Goal: Information Seeking & Learning: Understand process/instructions

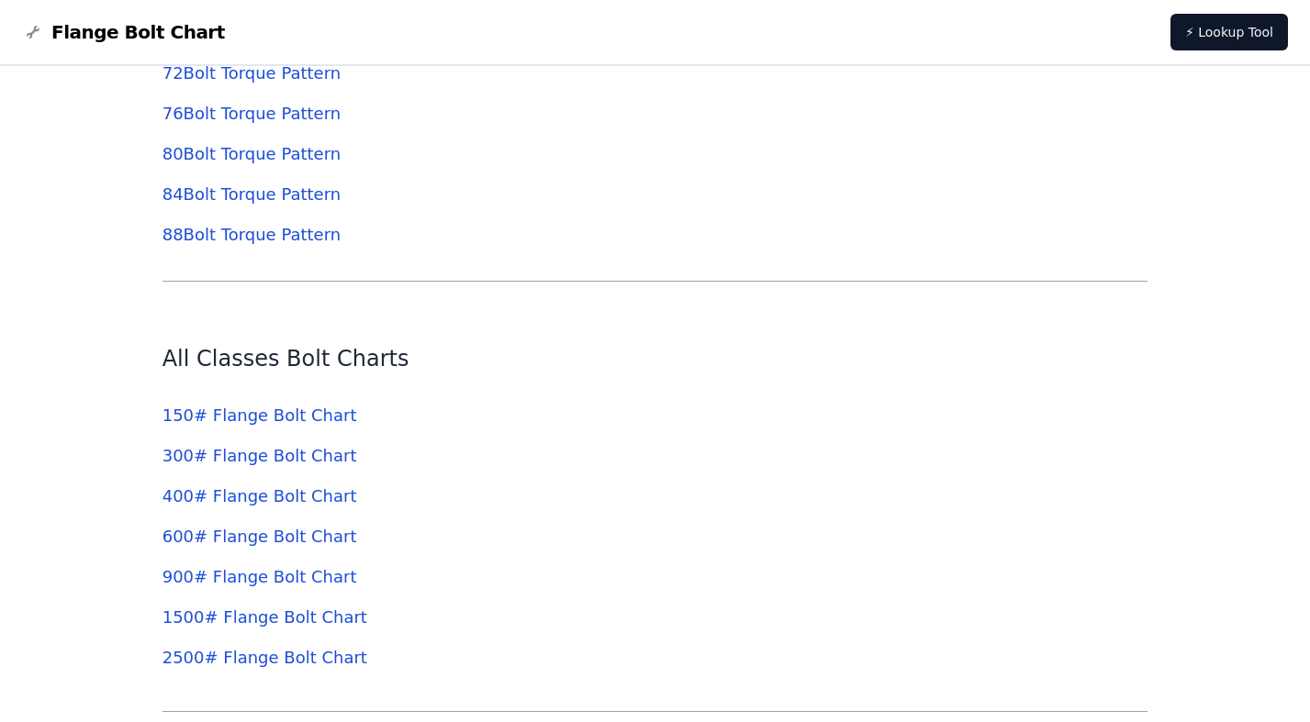
scroll to position [5783, 0]
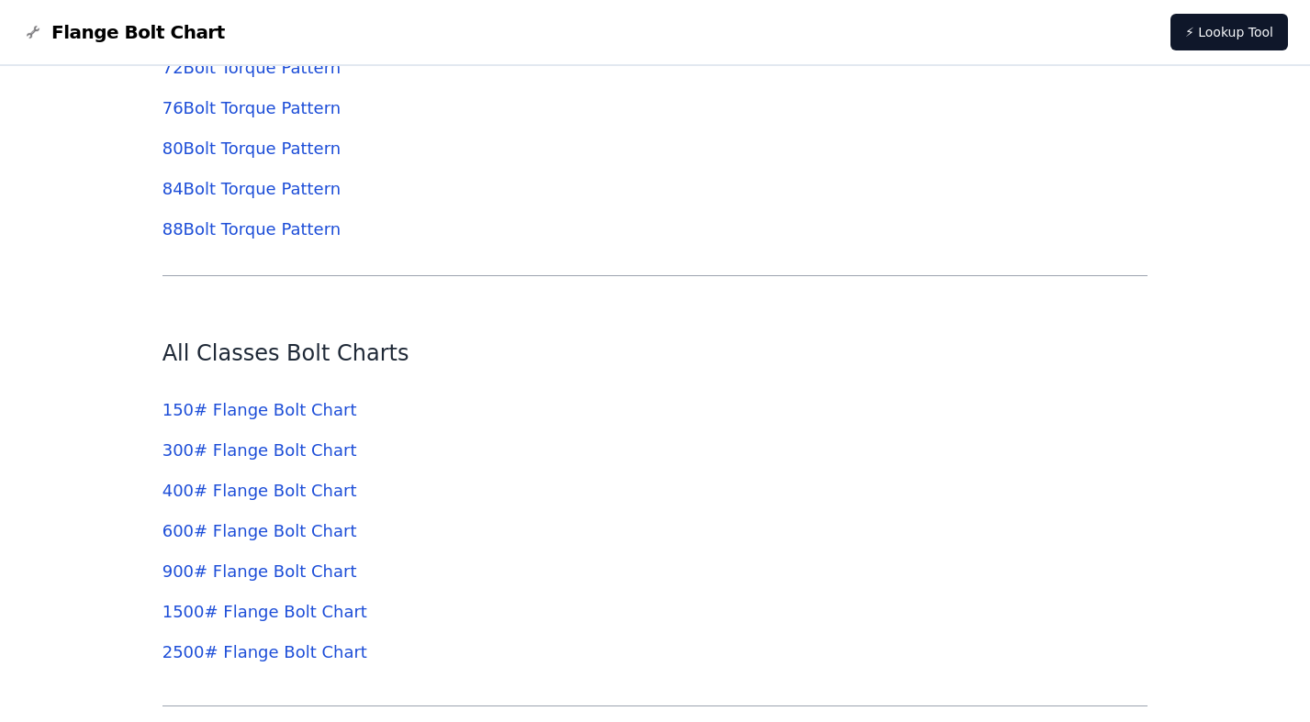
drag, startPoint x: 264, startPoint y: 419, endPoint x: 368, endPoint y: 415, distance: 103.8
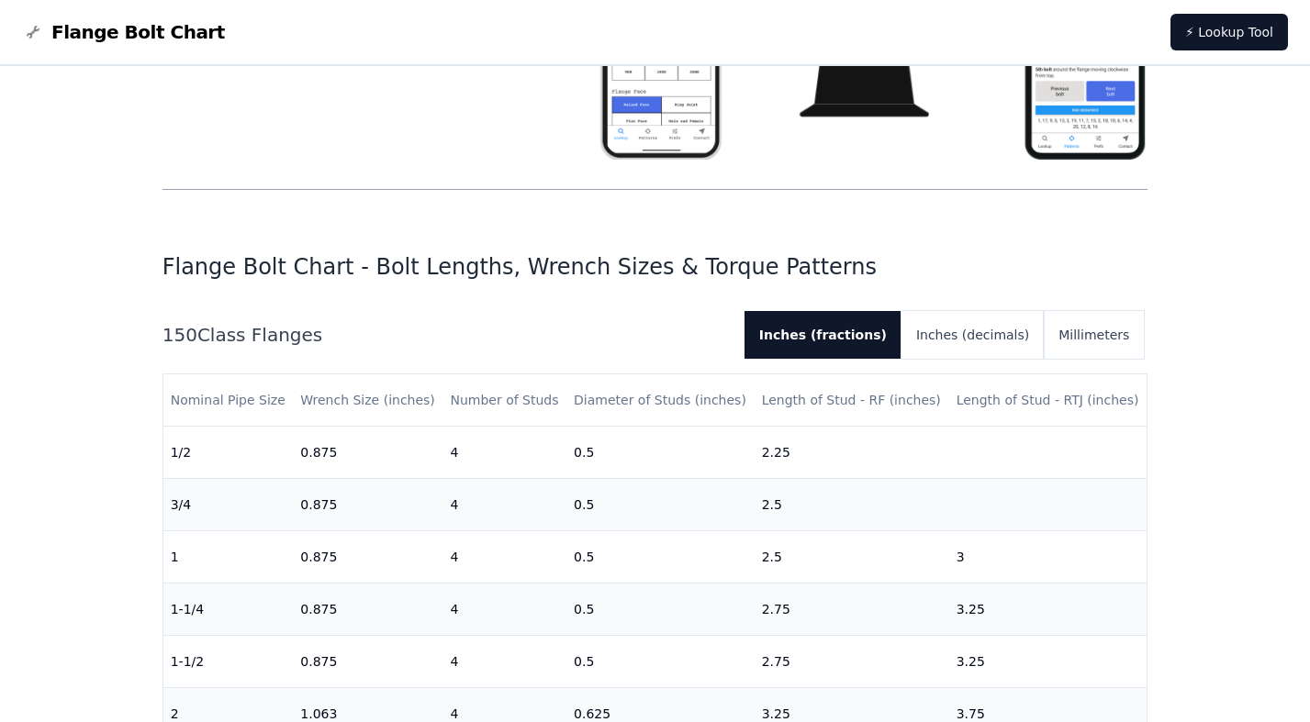
scroll to position [459, 0]
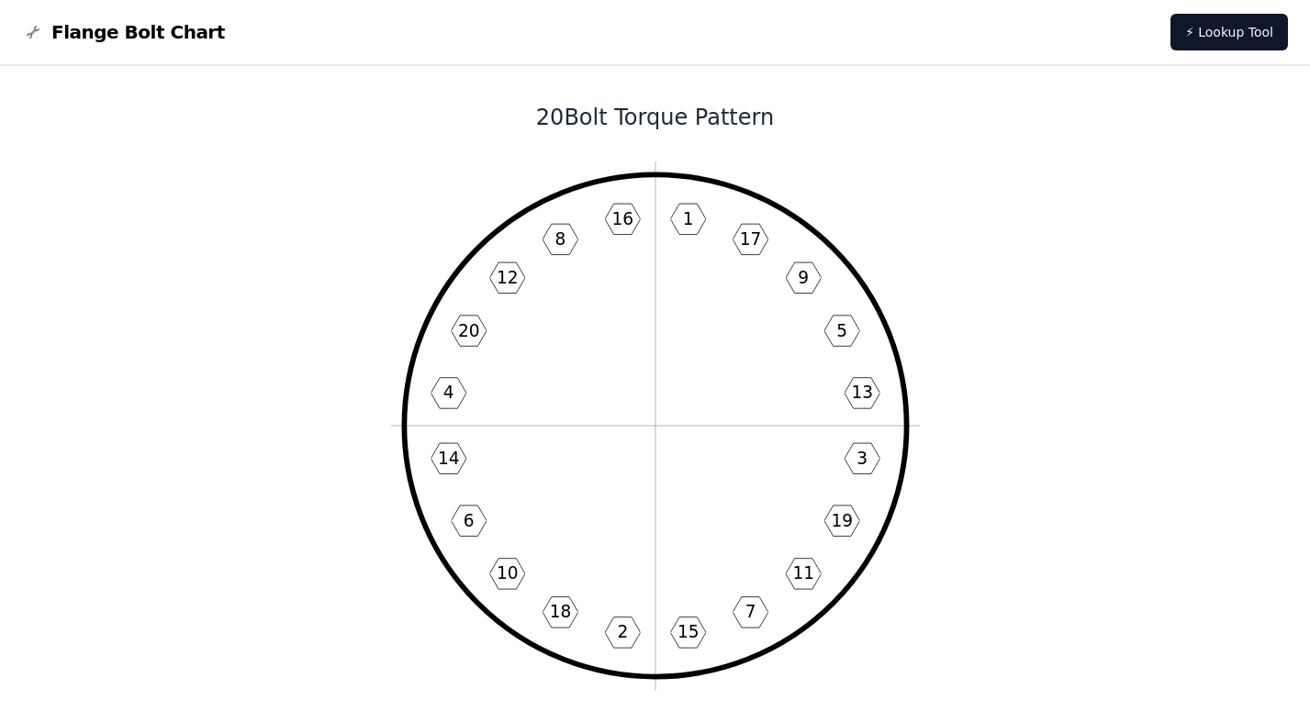
drag, startPoint x: 769, startPoint y: 282, endPoint x: 801, endPoint y: 232, distance: 59.1
click at [770, 282] on icon "1 17 9 5 13 3 19 11 7 15 2 18 10 6 14 4 20 12 8 16" at bounding box center [655, 426] width 529 height 529
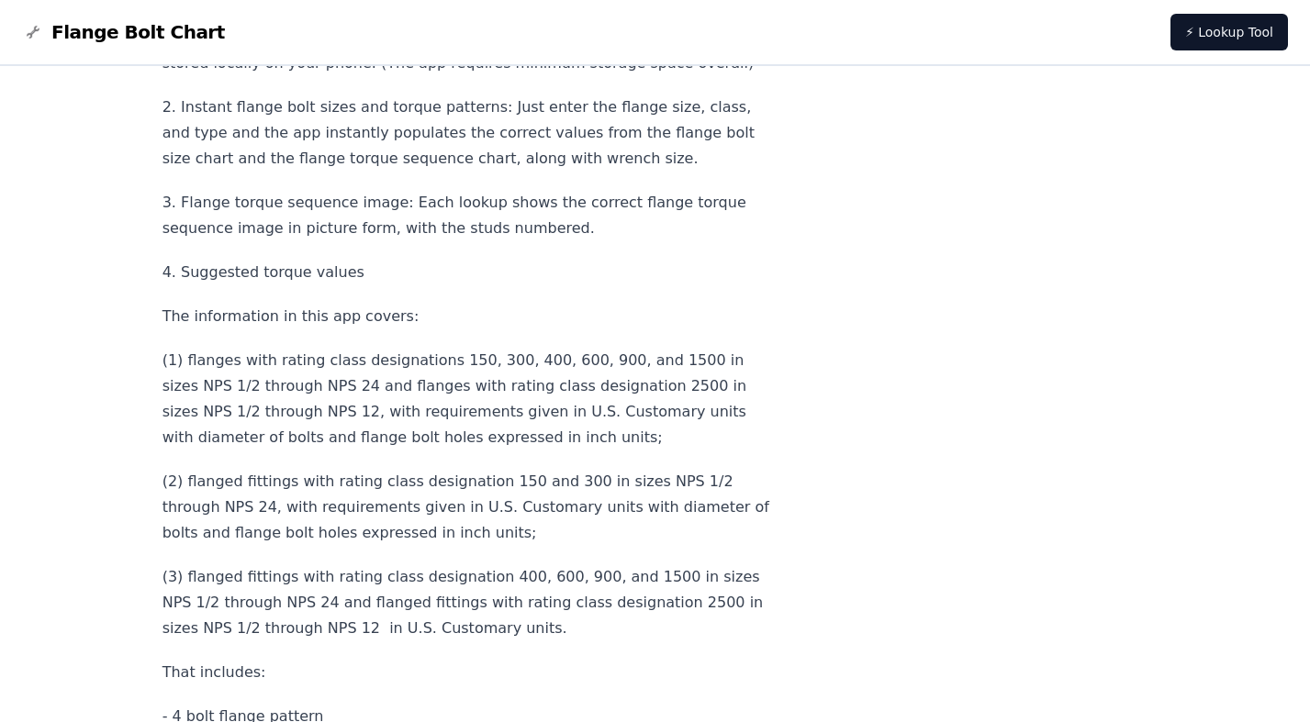
scroll to position [7361, 0]
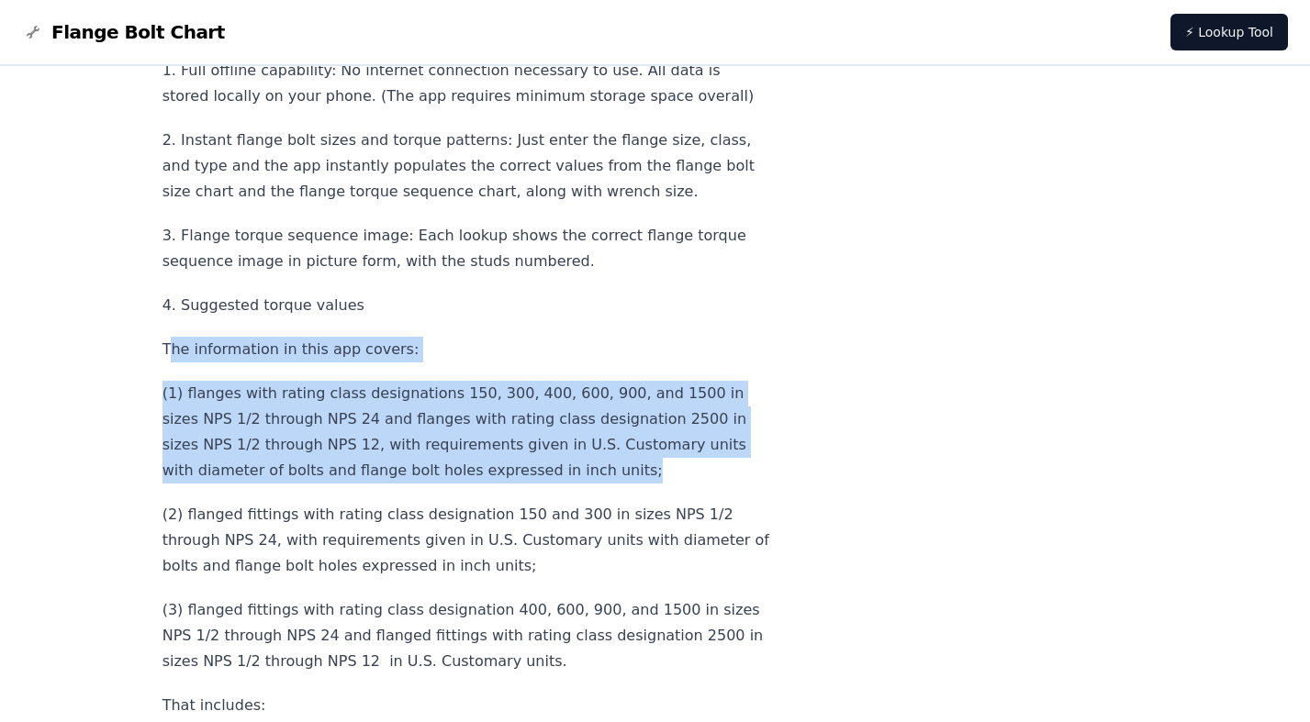
drag, startPoint x: 167, startPoint y: 380, endPoint x: 652, endPoint y: 497, distance: 498.5
click at [652, 497] on div "About the App Look up flange bolt sizes and torque patterns in three taps with …" at bounding box center [466, 149] width 608 height 1667
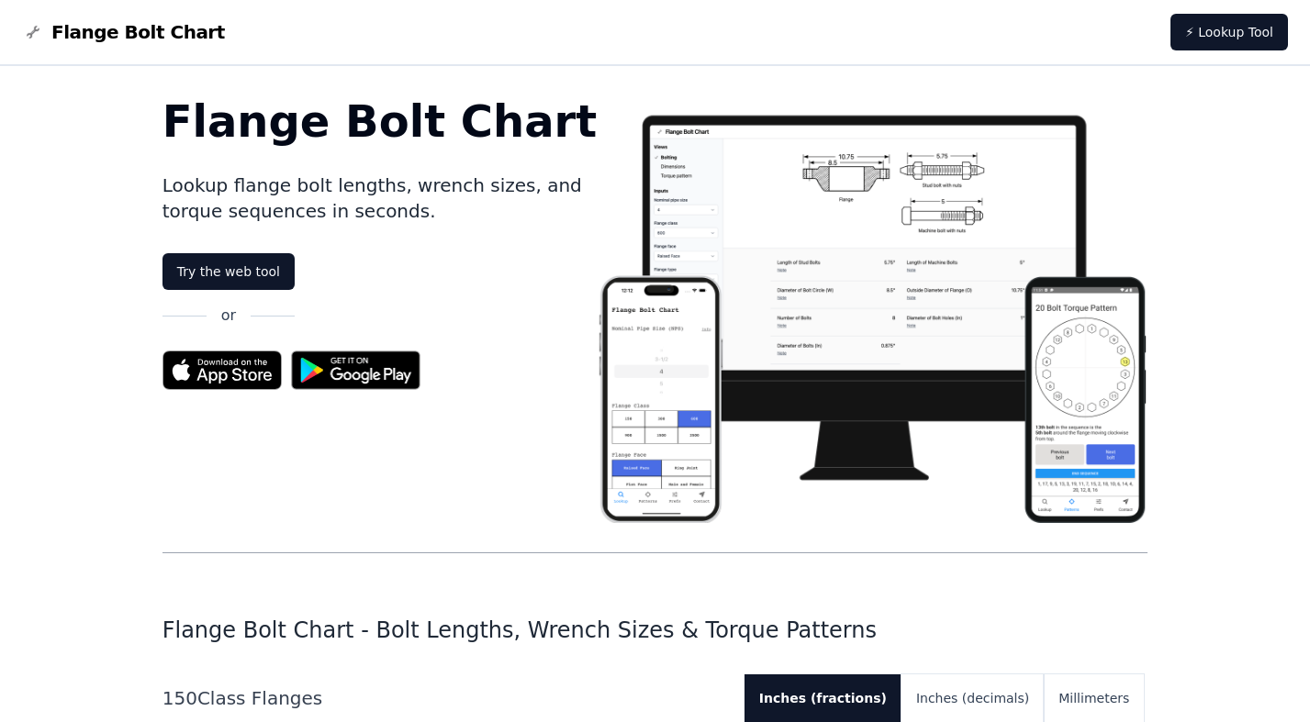
scroll to position [0, 0]
